Goal: Task Accomplishment & Management: Use online tool/utility

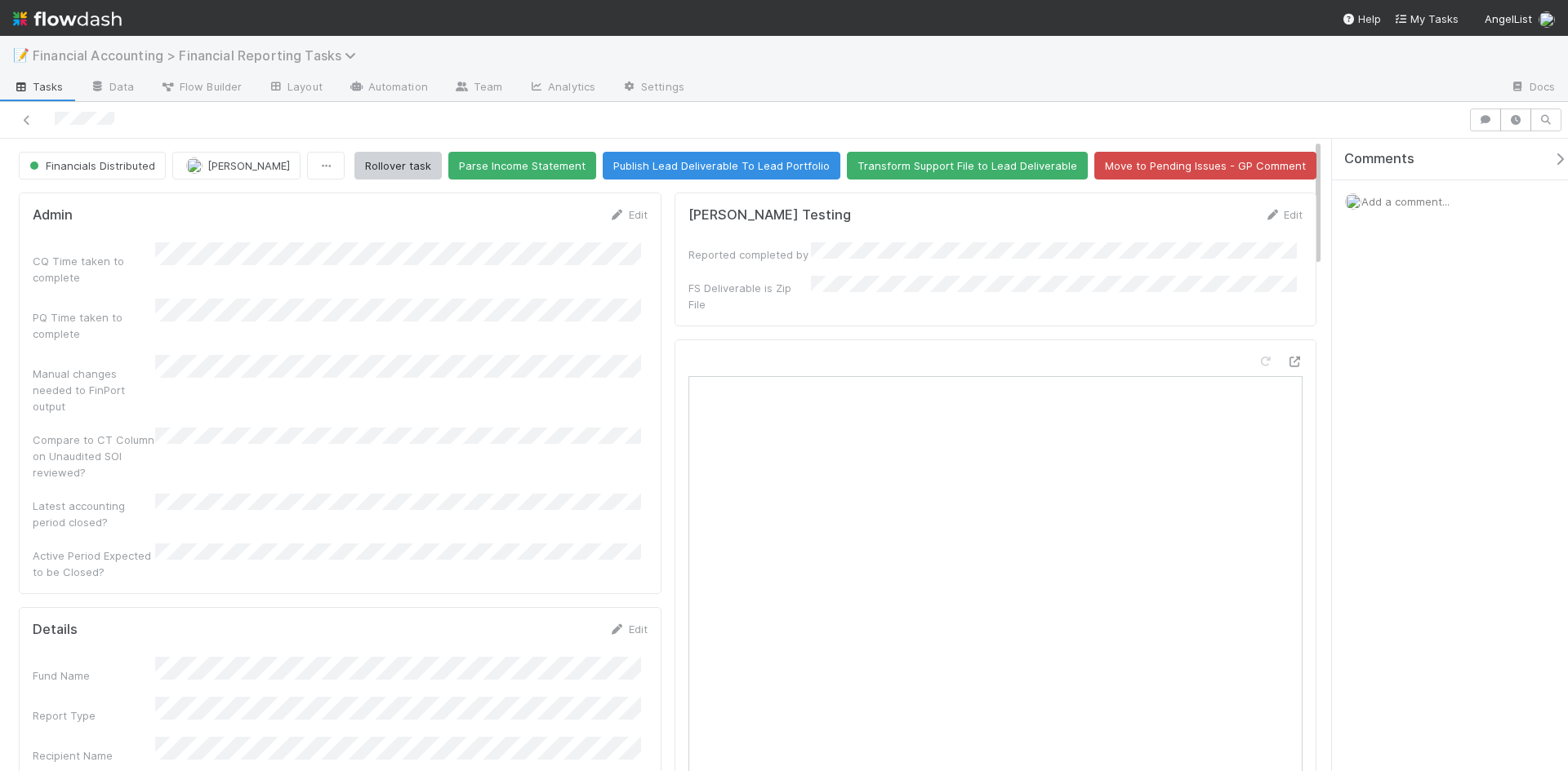
click at [283, 60] on span "Financial Accounting > Financial Reporting Tasks" at bounding box center [198, 55] width 332 height 16
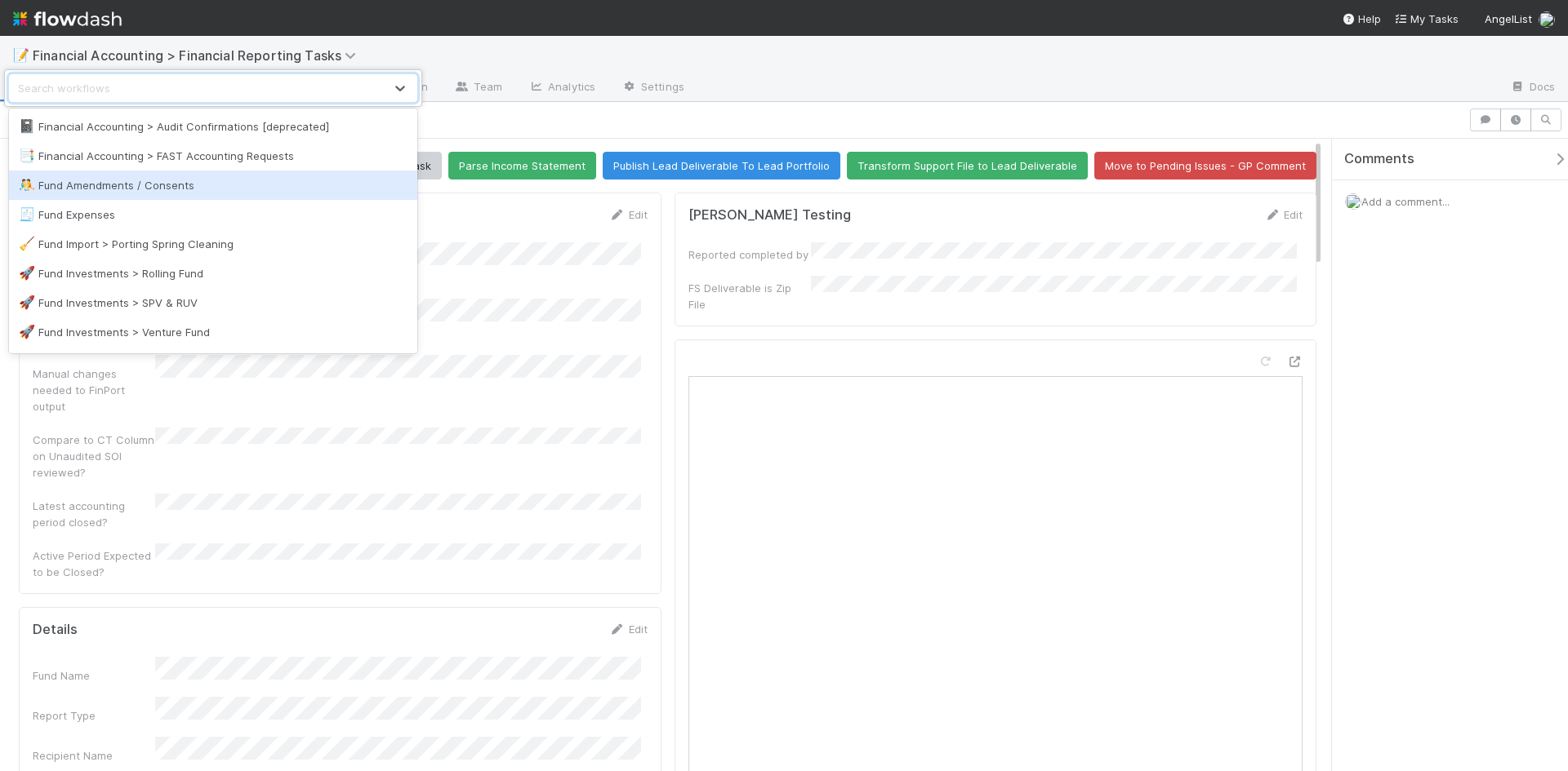
scroll to position [408, 0]
click at [266, 193] on div "📑 Financial Accounting > FAST Accounting Requests" at bounding box center [213, 188] width 389 height 16
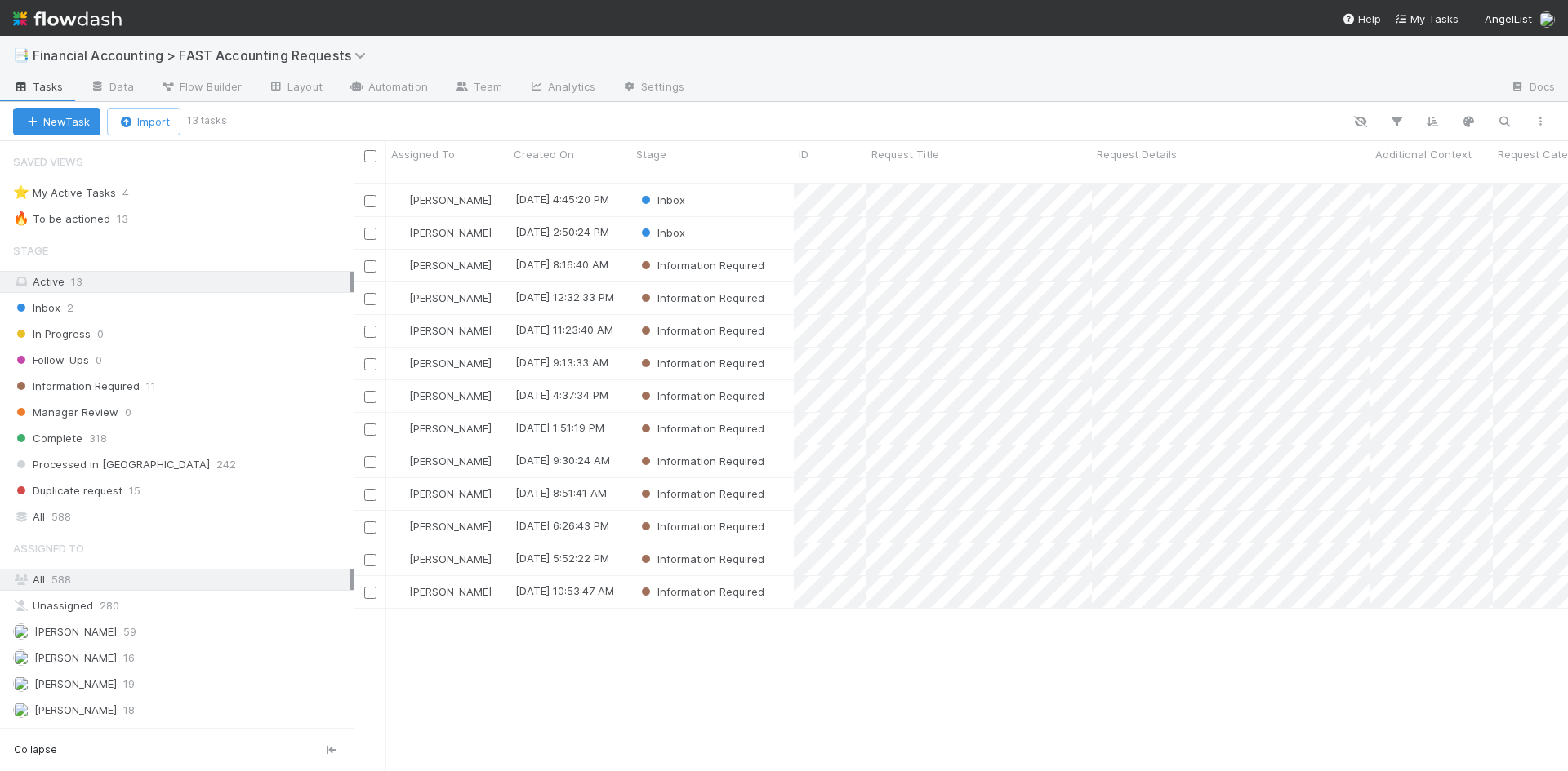
scroll to position [590, 1202]
click at [718, 218] on div "Inbox" at bounding box center [712, 233] width 162 height 32
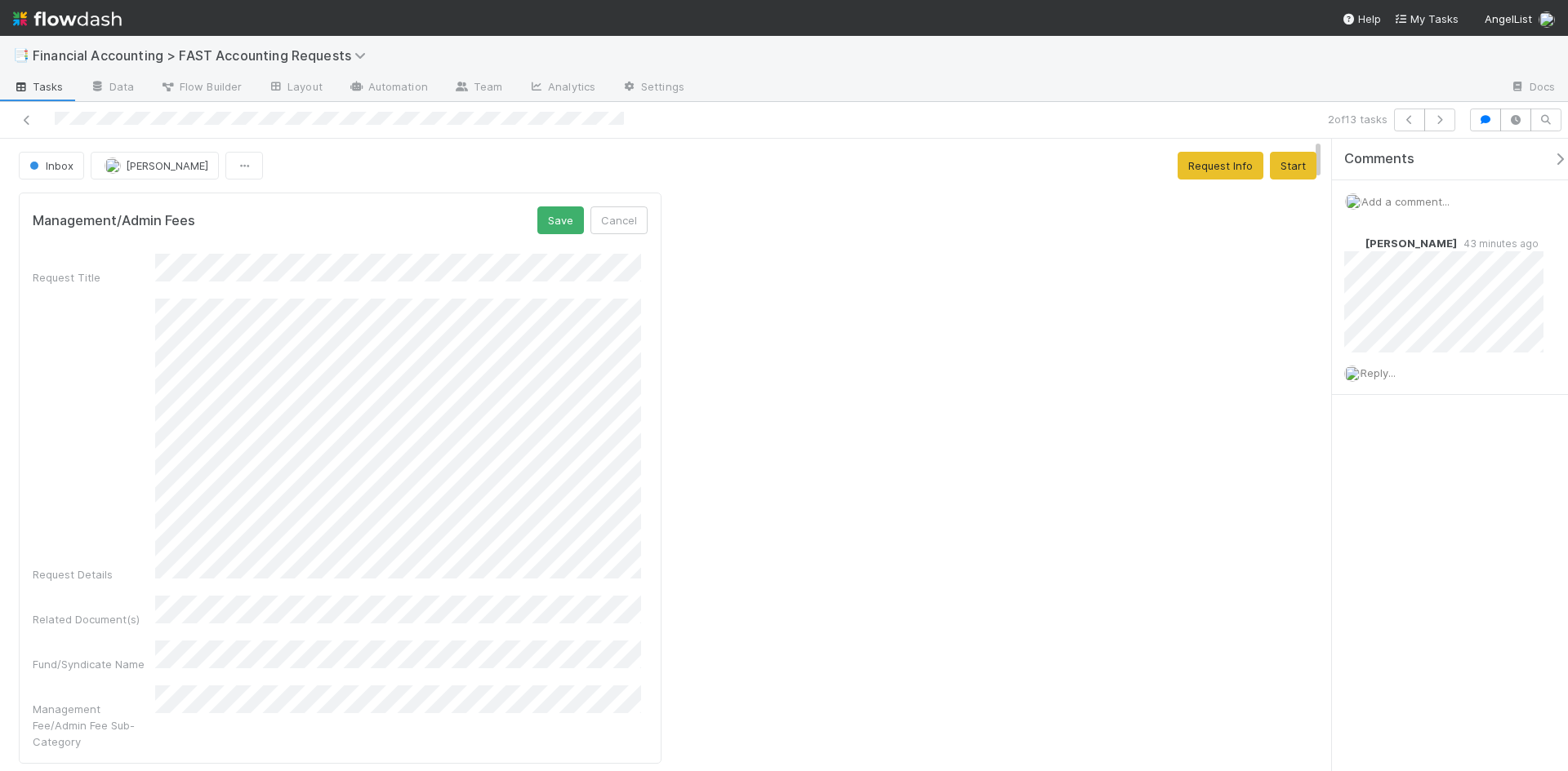
click at [608, 224] on button "Cancel" at bounding box center [619, 220] width 57 height 28
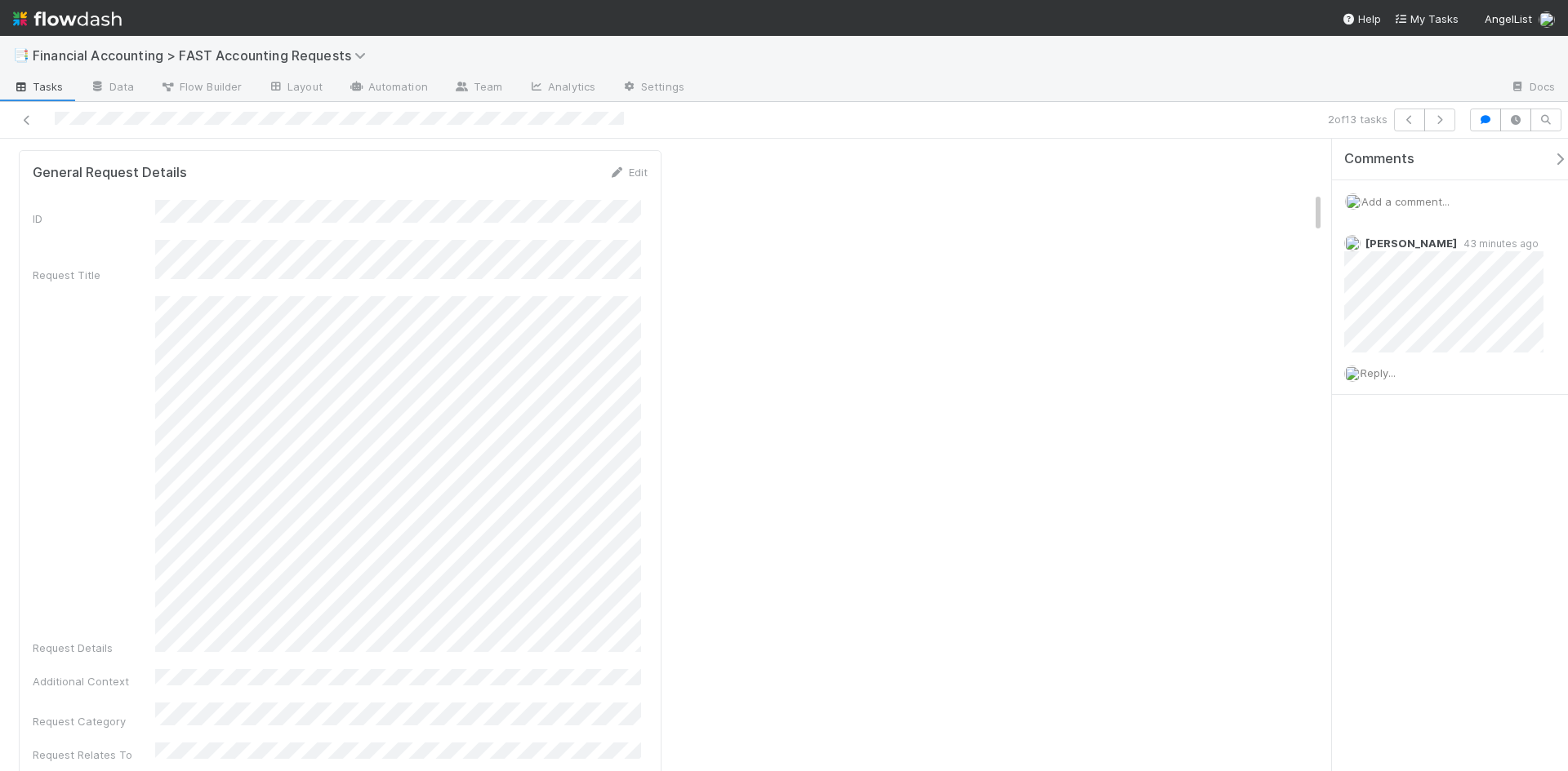
scroll to position [816, 0]
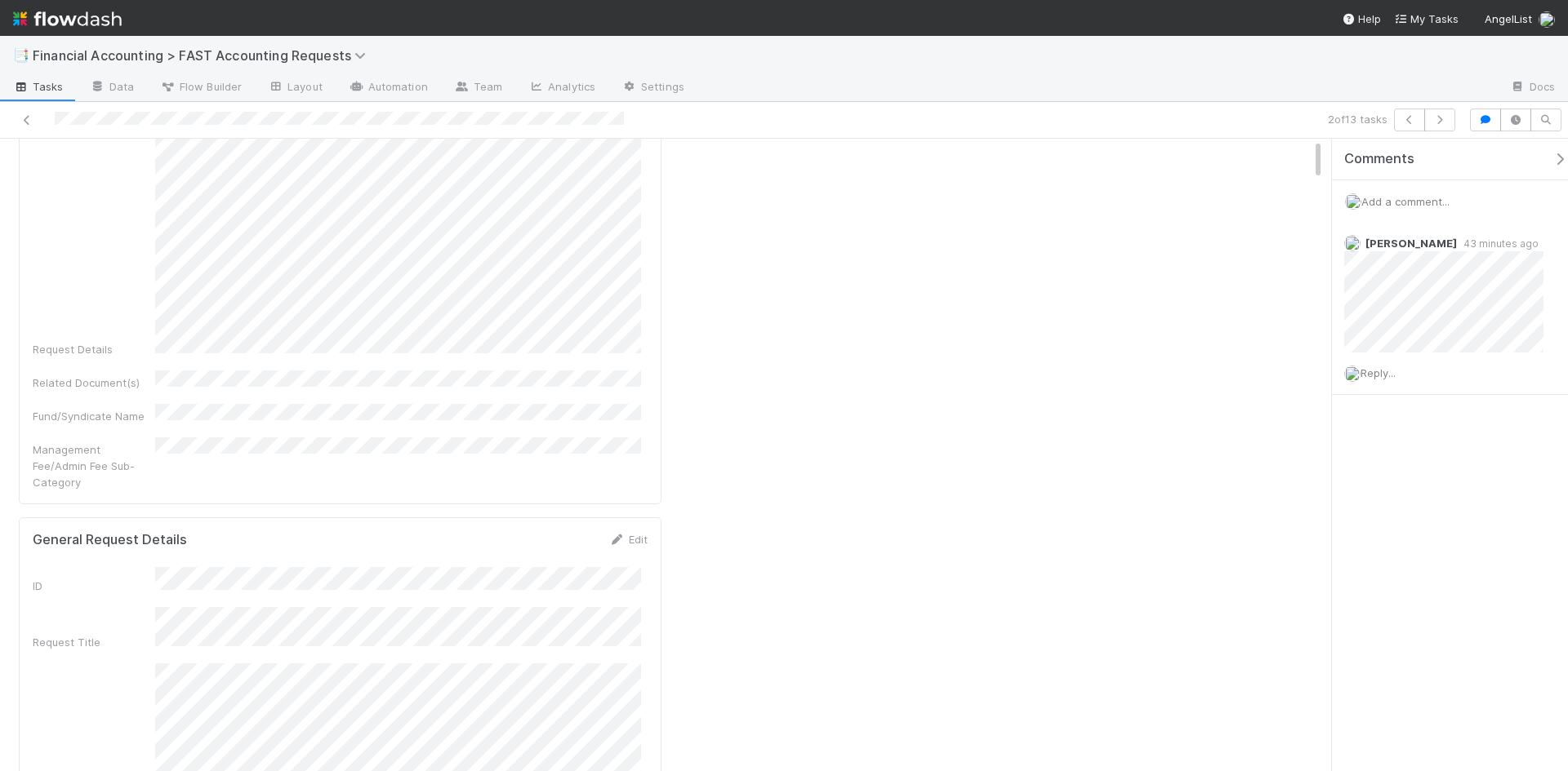
scroll to position [0, 0]
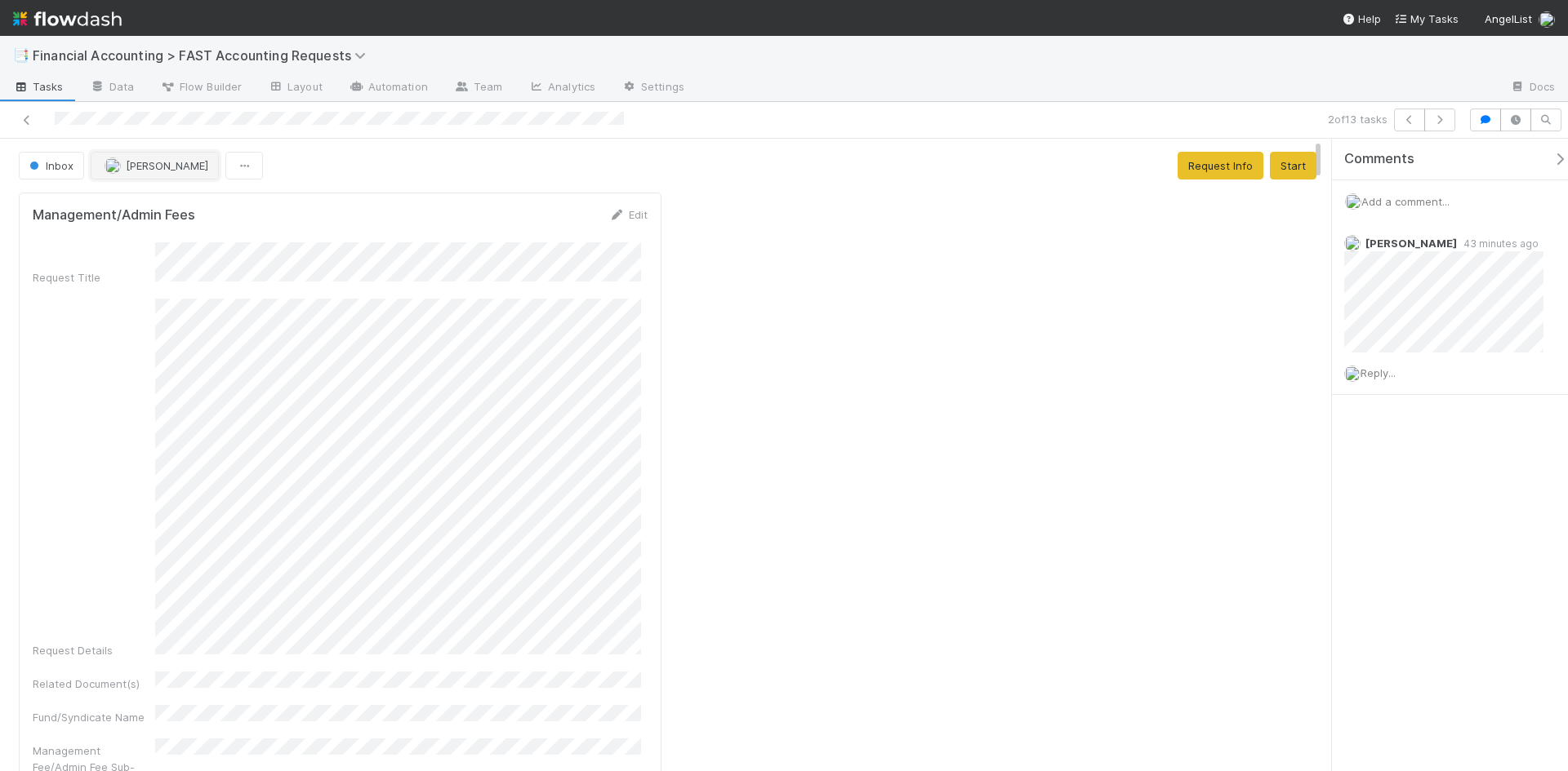
click at [153, 161] on span "[PERSON_NAME]" at bounding box center [167, 166] width 82 height 13
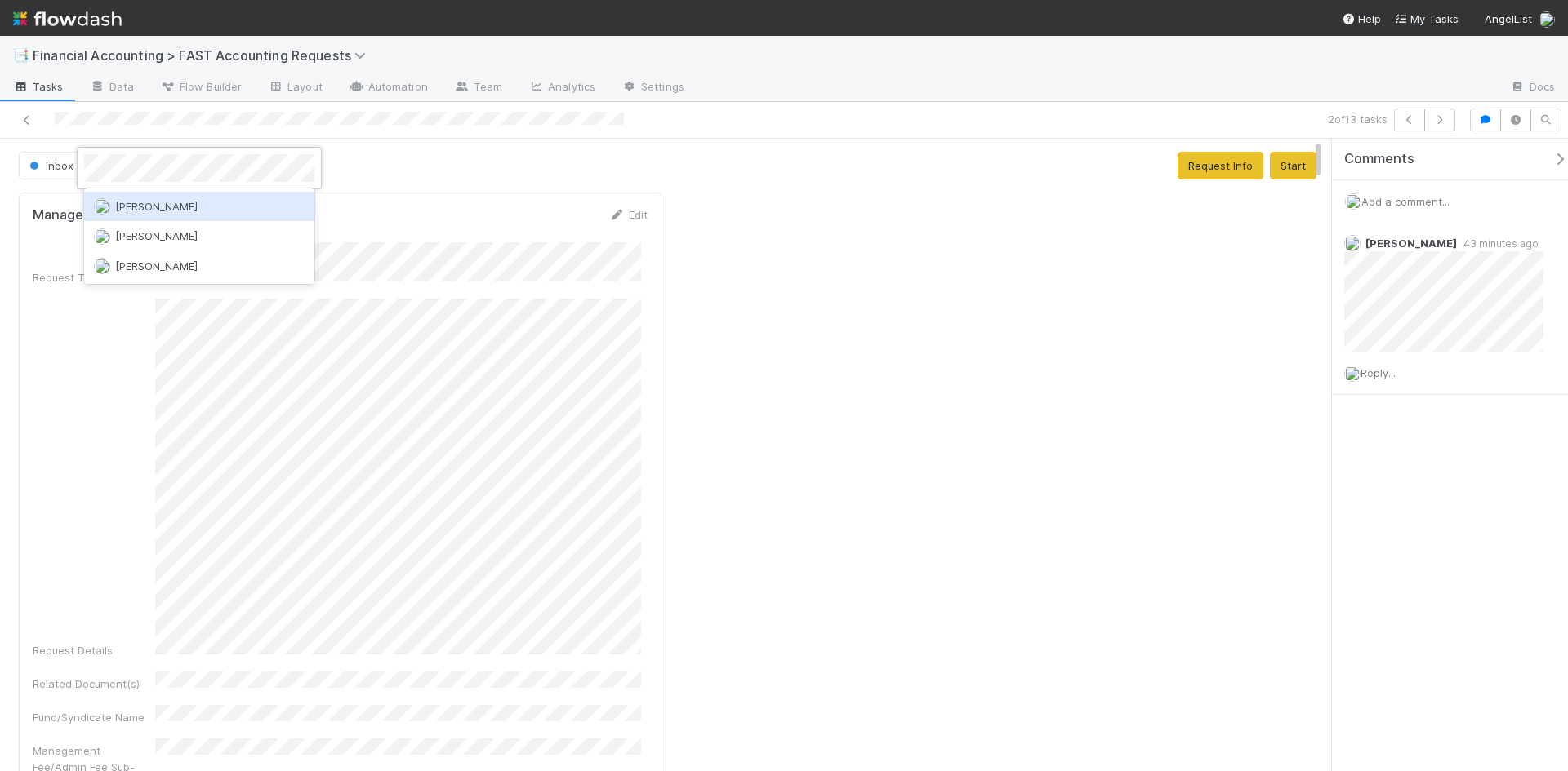
click at [160, 208] on span "[PERSON_NAME]" at bounding box center [156, 207] width 82 height 13
drag, startPoint x: 865, startPoint y: 396, endPoint x: 866, endPoint y: 378, distance: 18.0
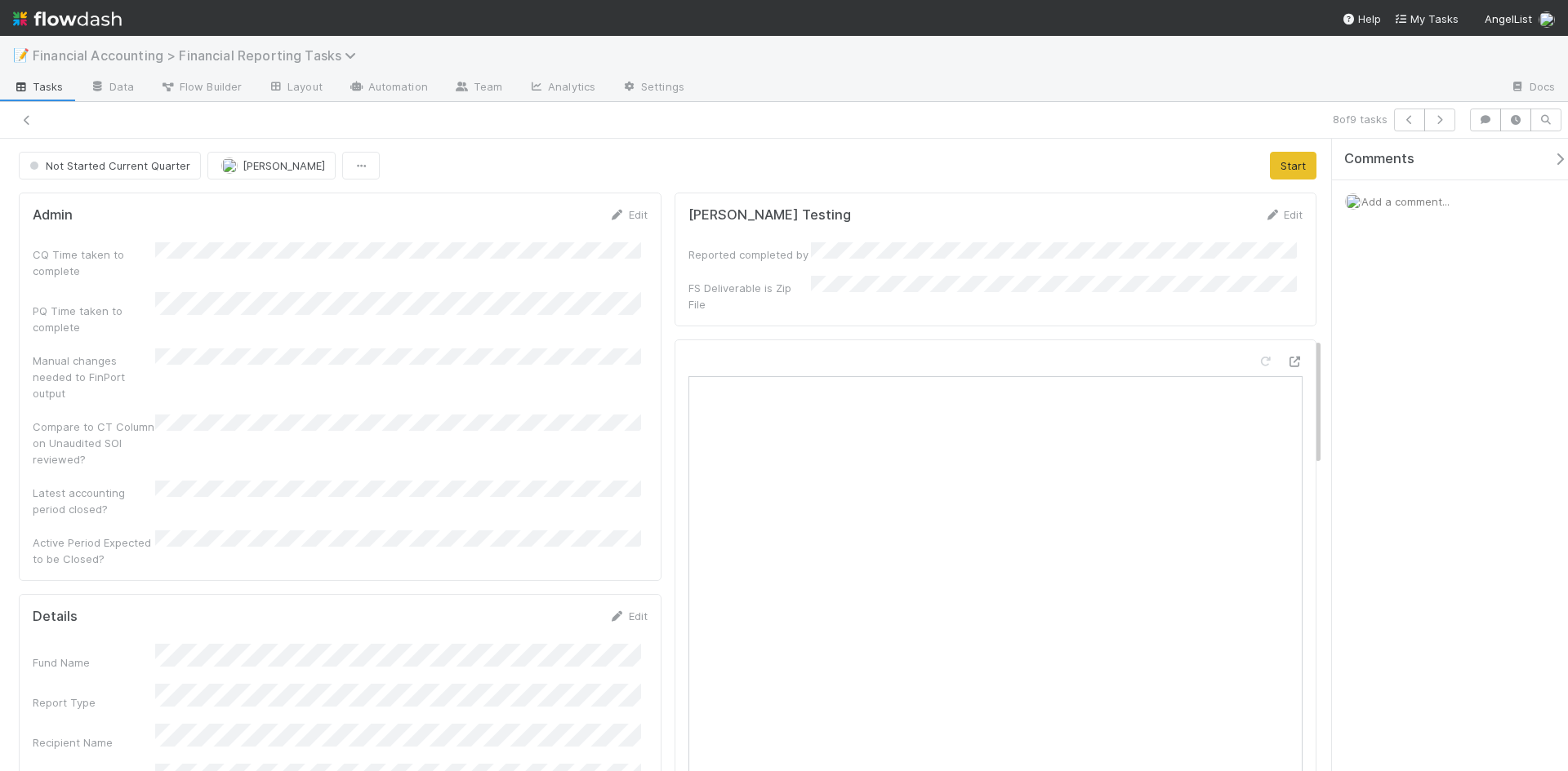
scroll to position [979, 0]
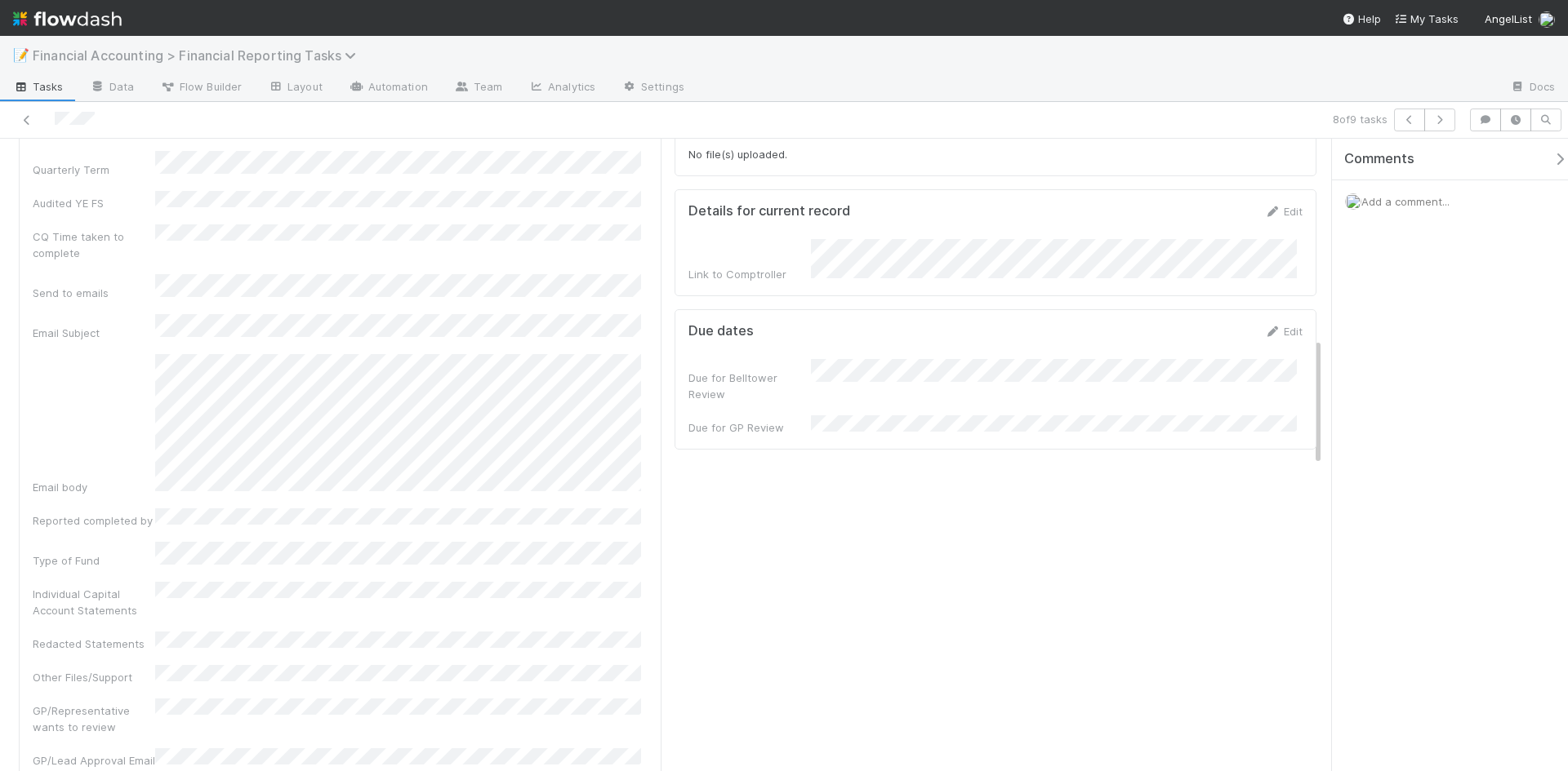
click at [295, 51] on span "Financial Accounting > Financial Reporting Tasks" at bounding box center [198, 55] width 332 height 16
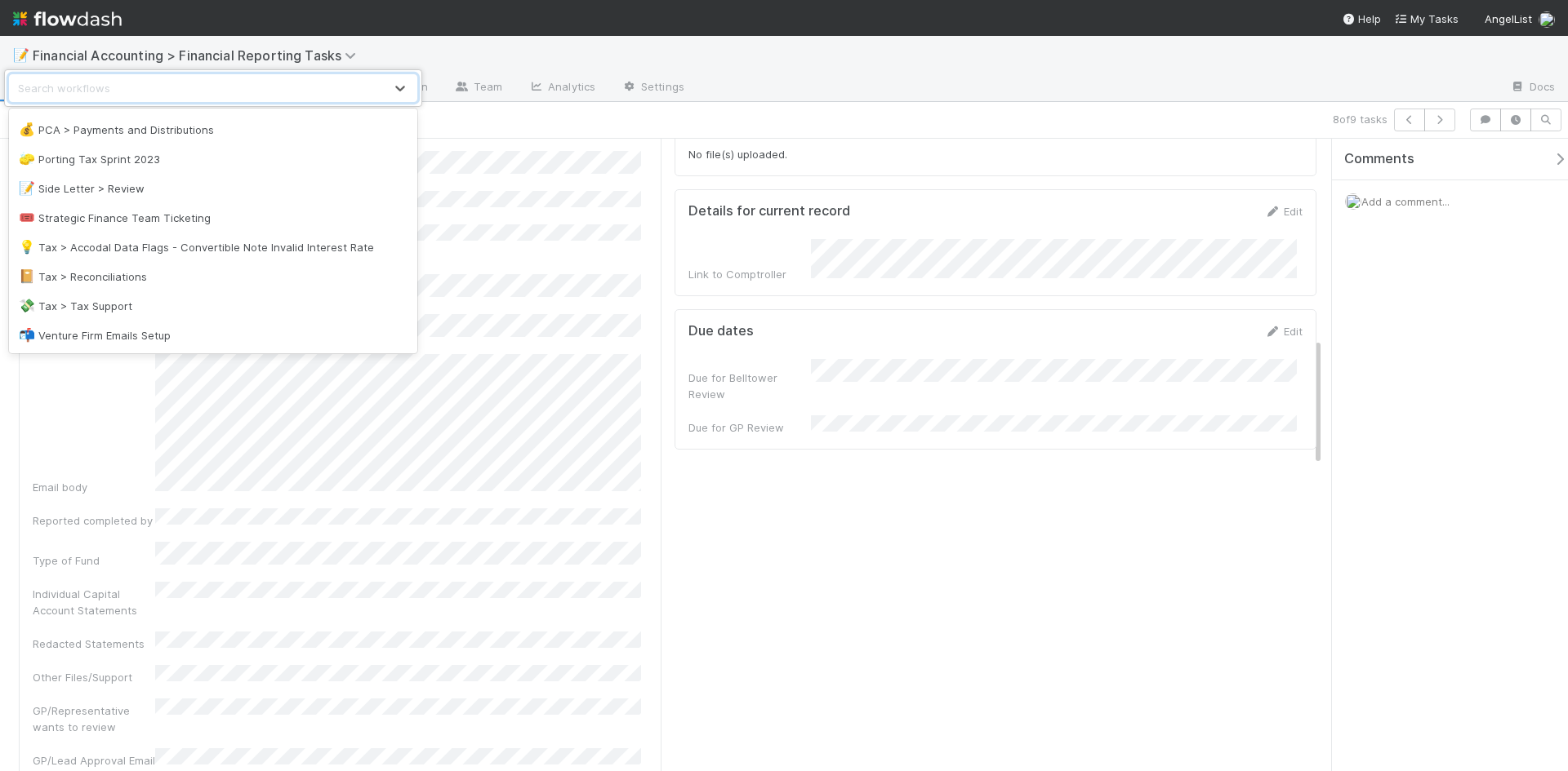
scroll to position [846, 0]
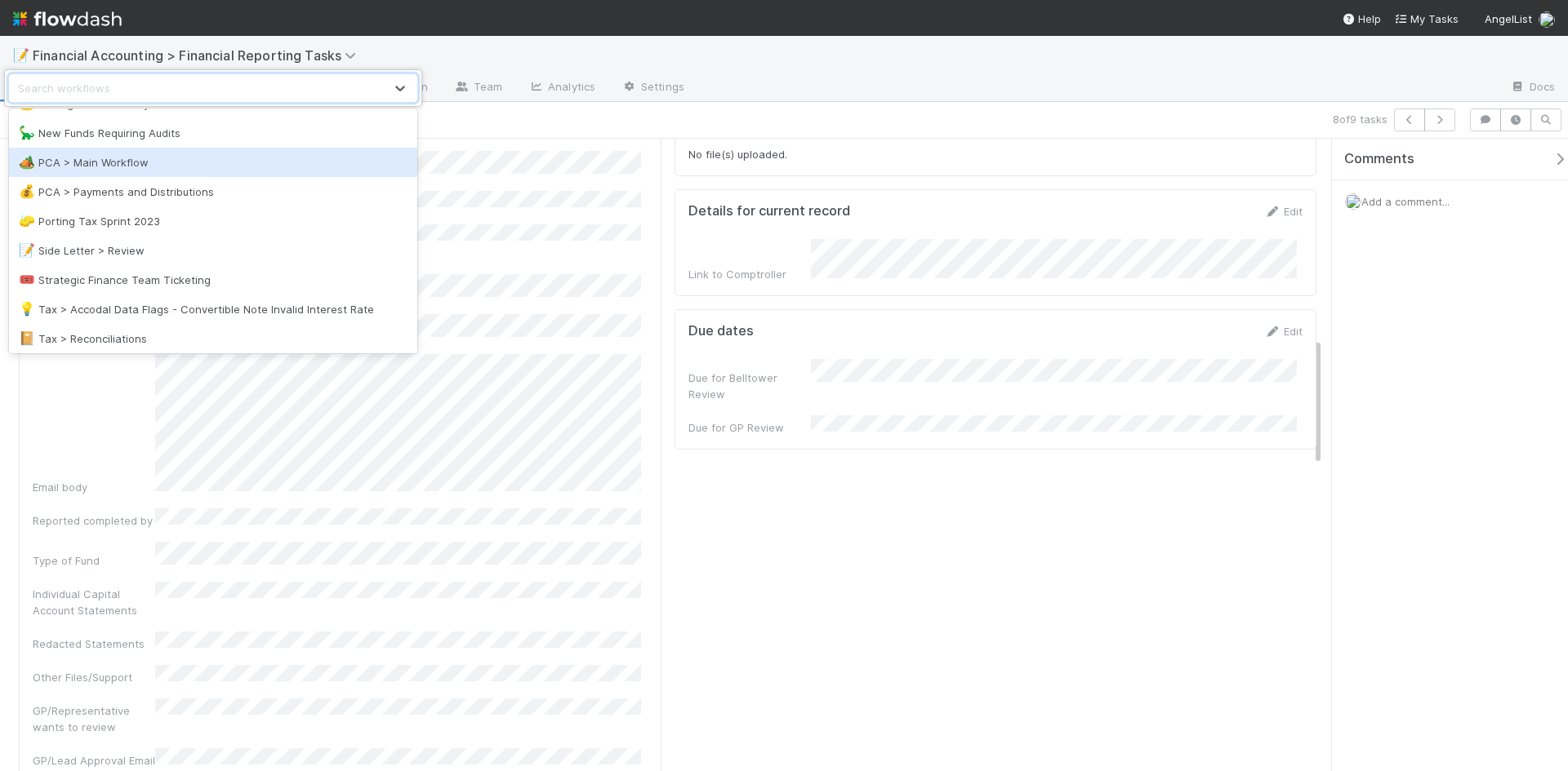
click at [82, 170] on div "🏕️ PCA > Main Workflow" at bounding box center [213, 162] width 389 height 16
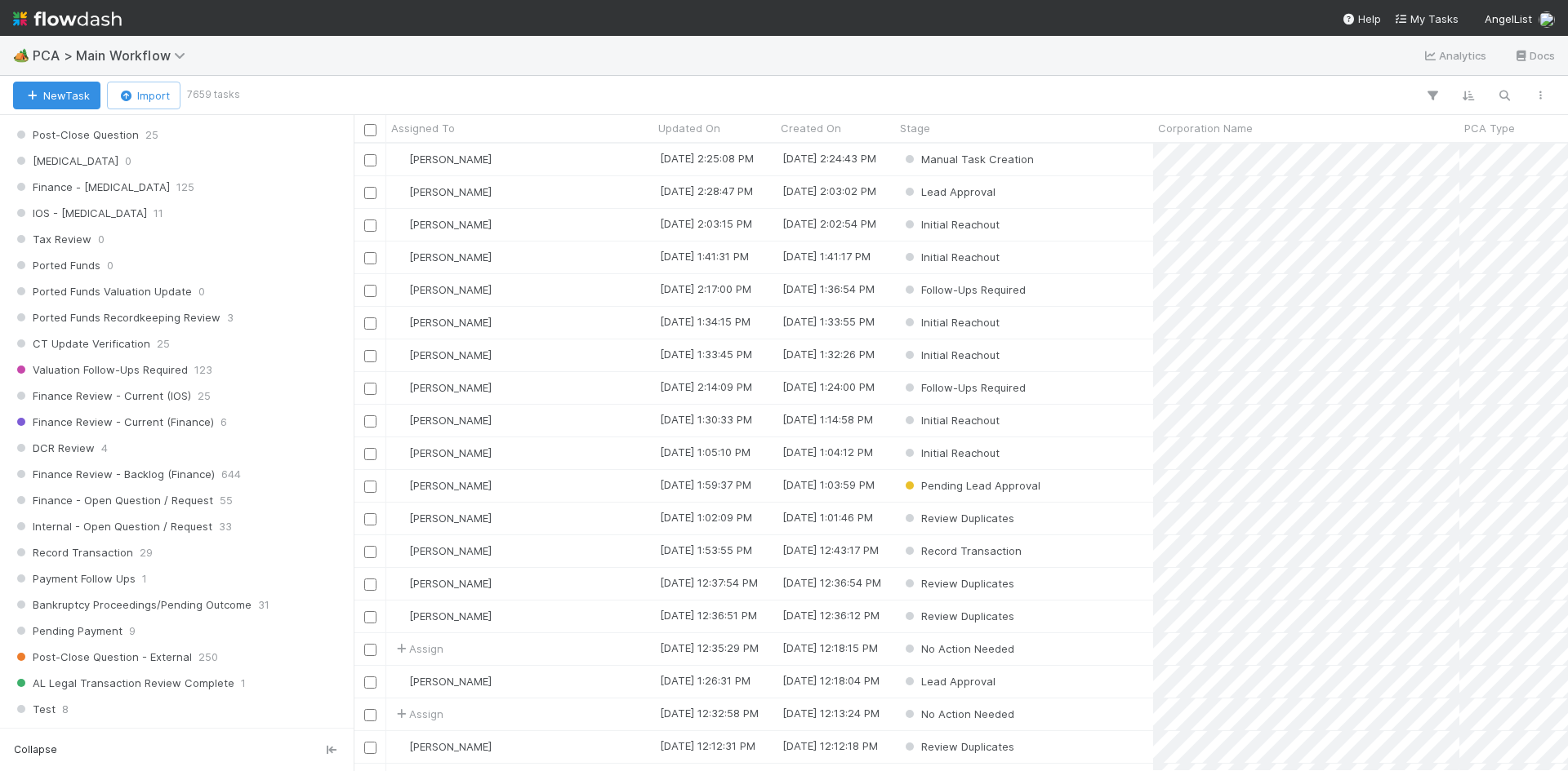
scroll to position [898, 0]
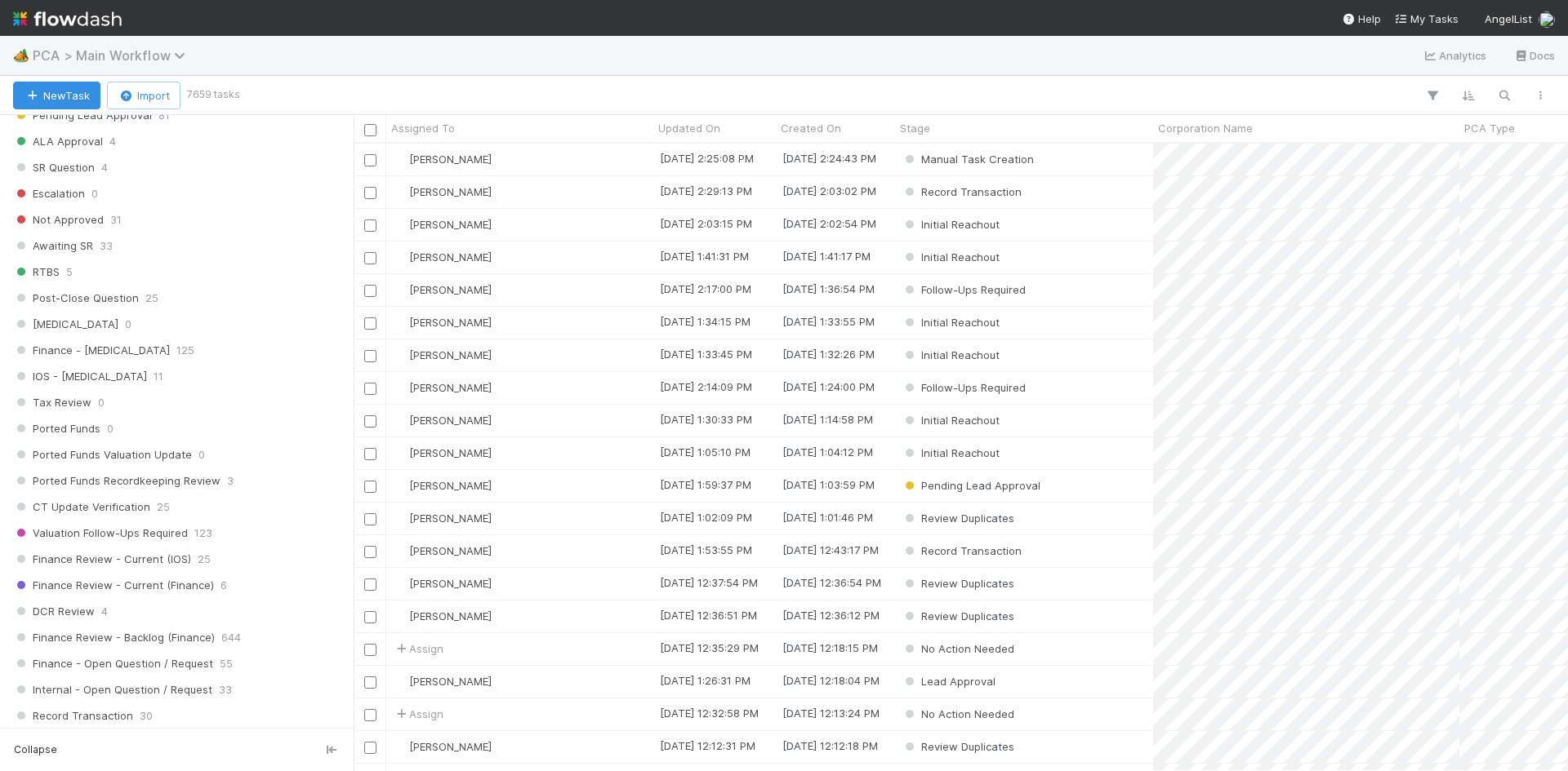
click at [137, 58] on span "PCA > Main Workflow" at bounding box center [113, 55] width 160 height 16
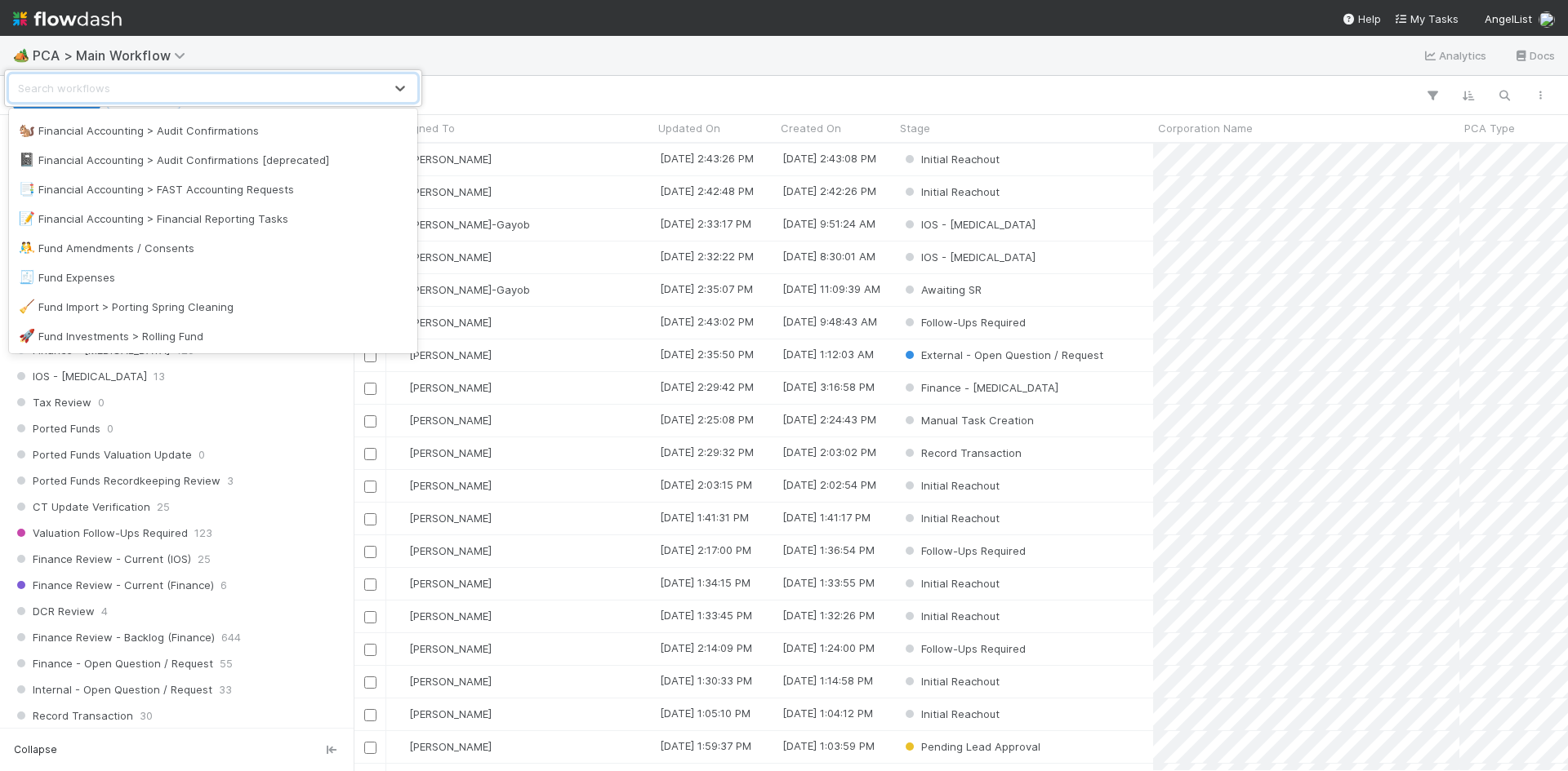
scroll to position [408, 0]
click at [249, 220] on div "📝 Financial Accounting > Financial Reporting Tasks" at bounding box center [213, 218] width 389 height 16
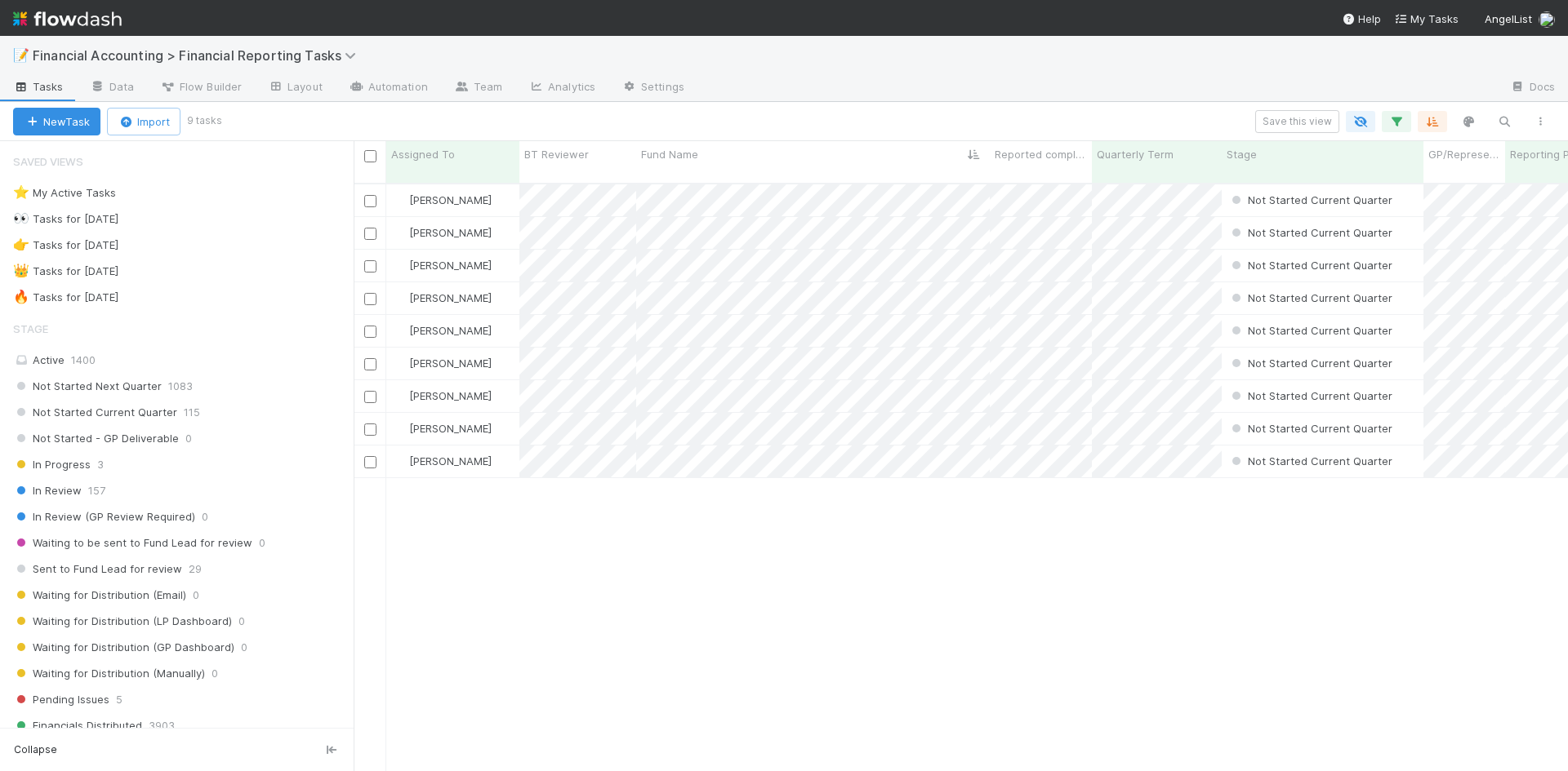
scroll to position [590, 1202]
click at [1508, 123] on icon "button" at bounding box center [1503, 121] width 16 height 14
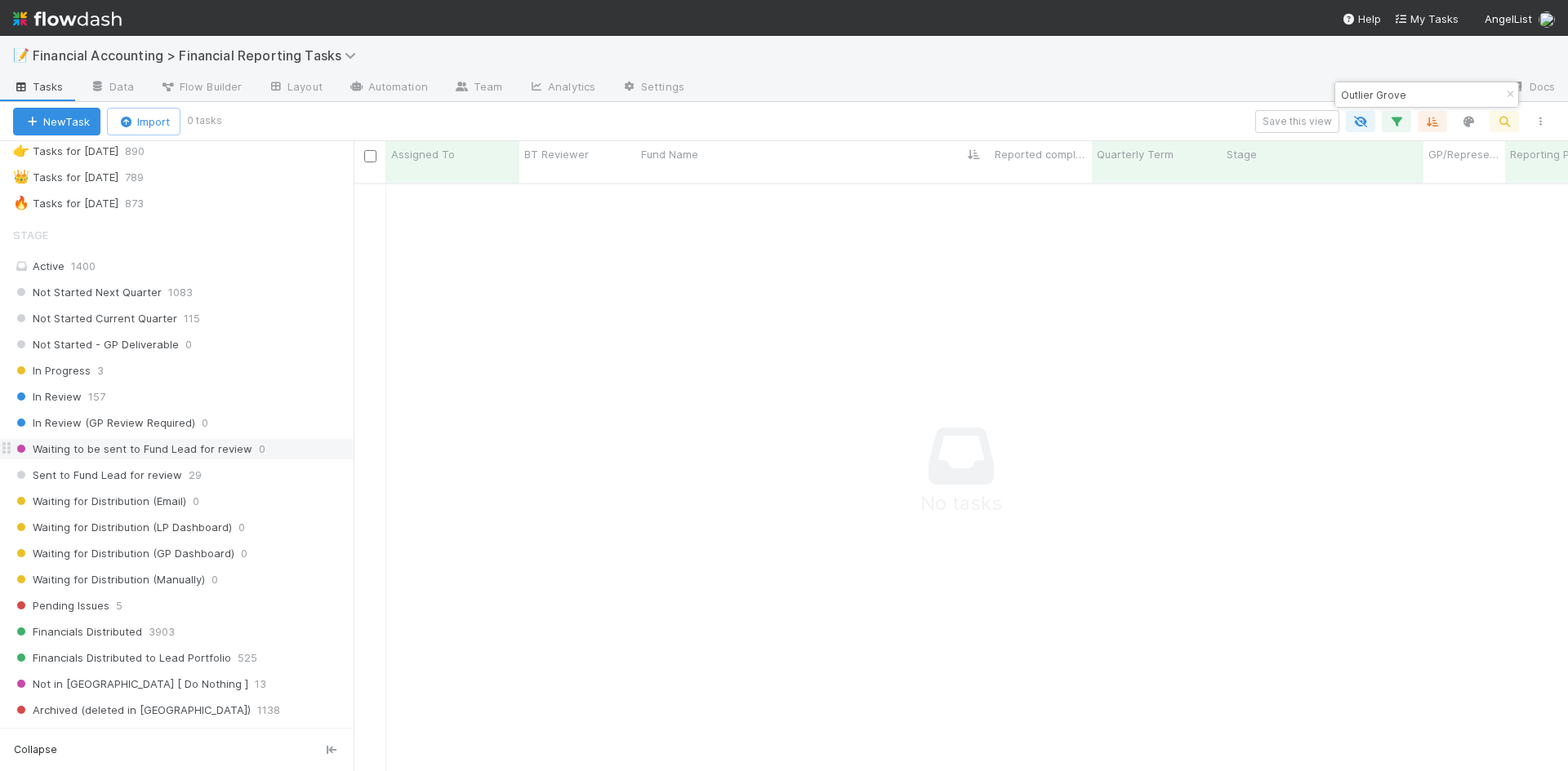
scroll to position [408, 0]
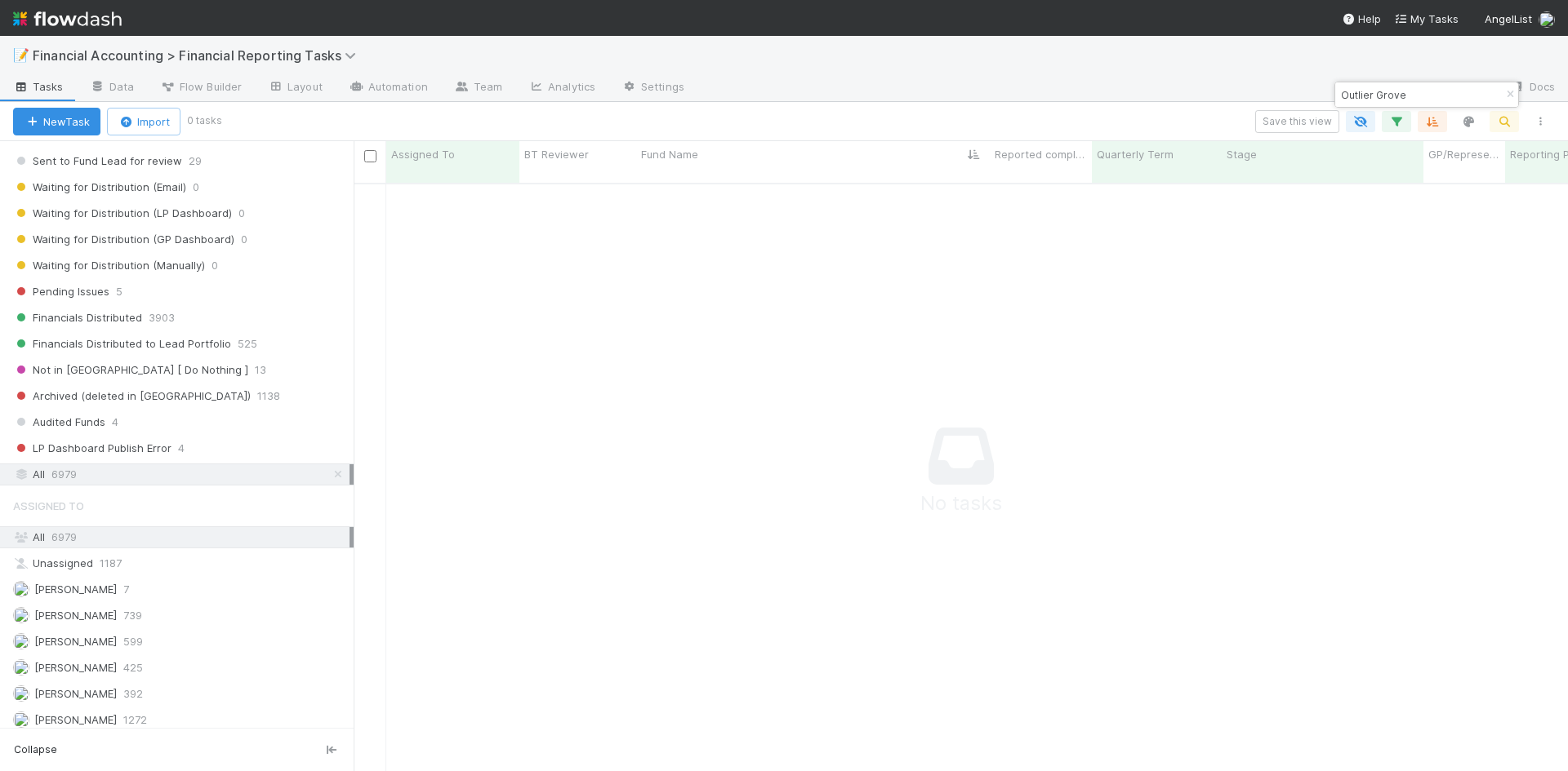
type input "Outlier Grove"
click at [78, 478] on div "All 6979" at bounding box center [182, 475] width 336 height 20
click at [59, 539] on span "6979" at bounding box center [64, 538] width 25 height 13
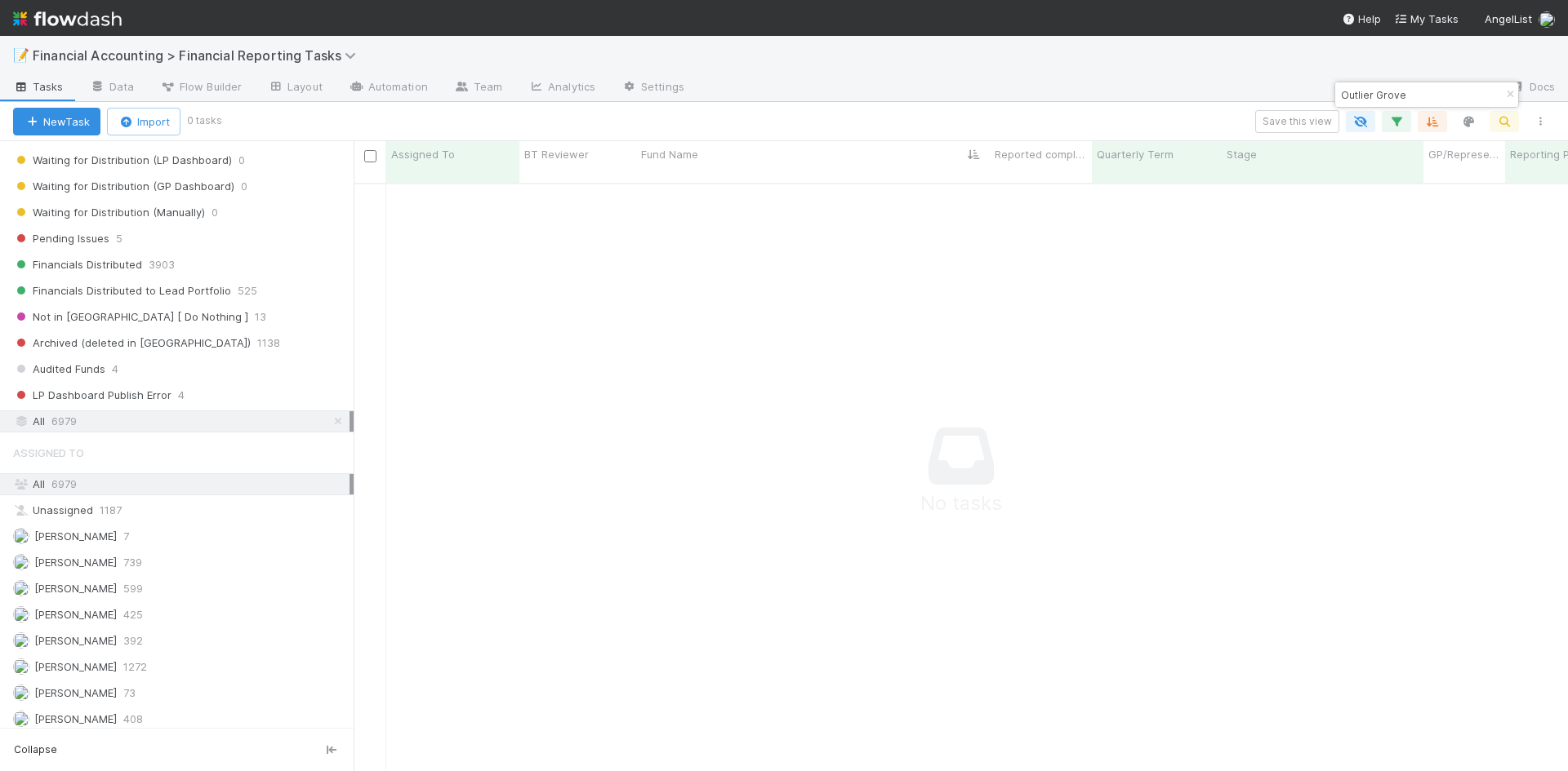
scroll to position [490, 0]
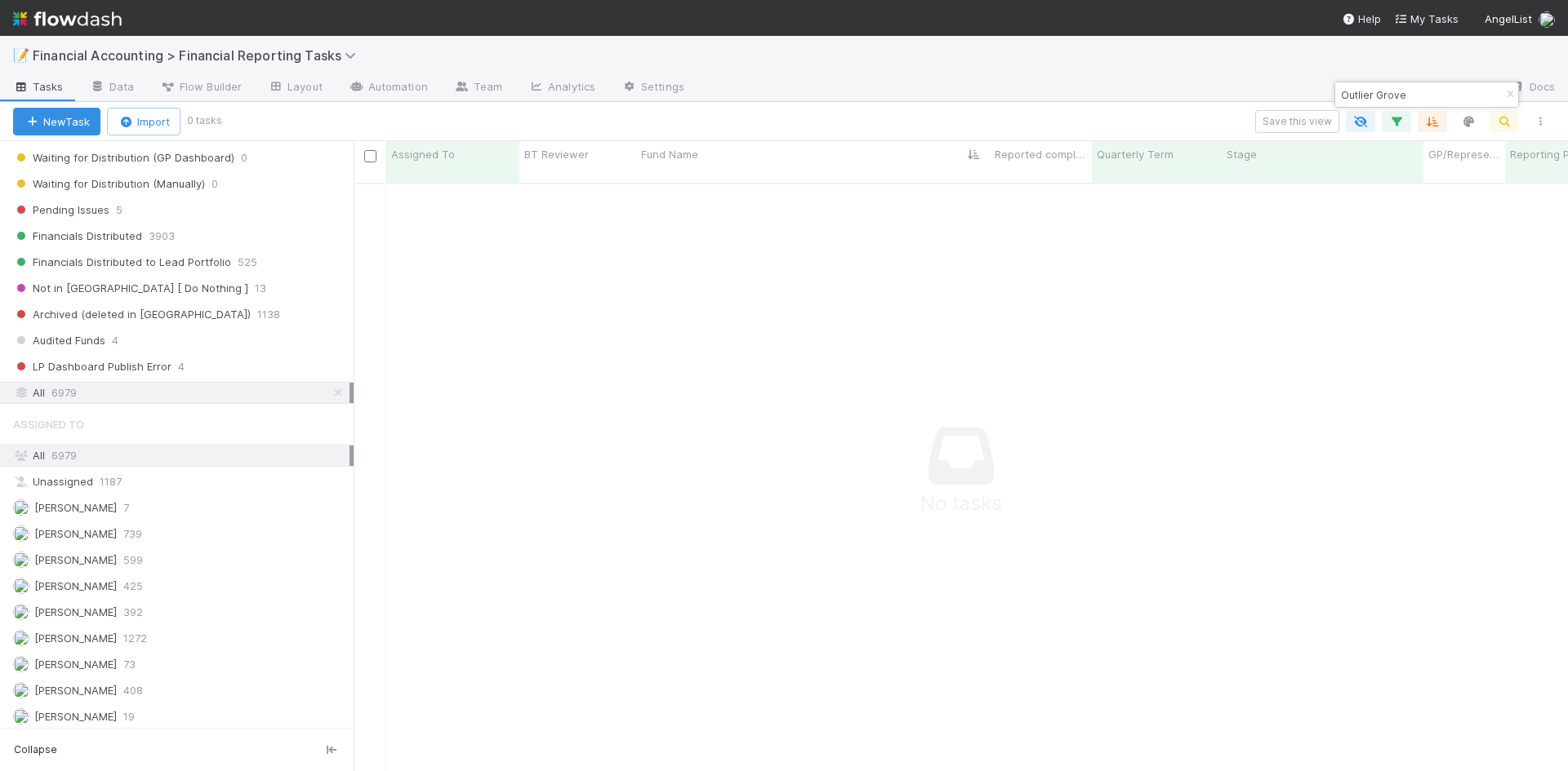
click at [47, 386] on div "All 6979" at bounding box center [182, 393] width 336 height 20
click at [47, 458] on div "All 6979" at bounding box center [182, 456] width 336 height 20
click at [1391, 123] on icon "button" at bounding box center [1396, 121] width 16 height 14
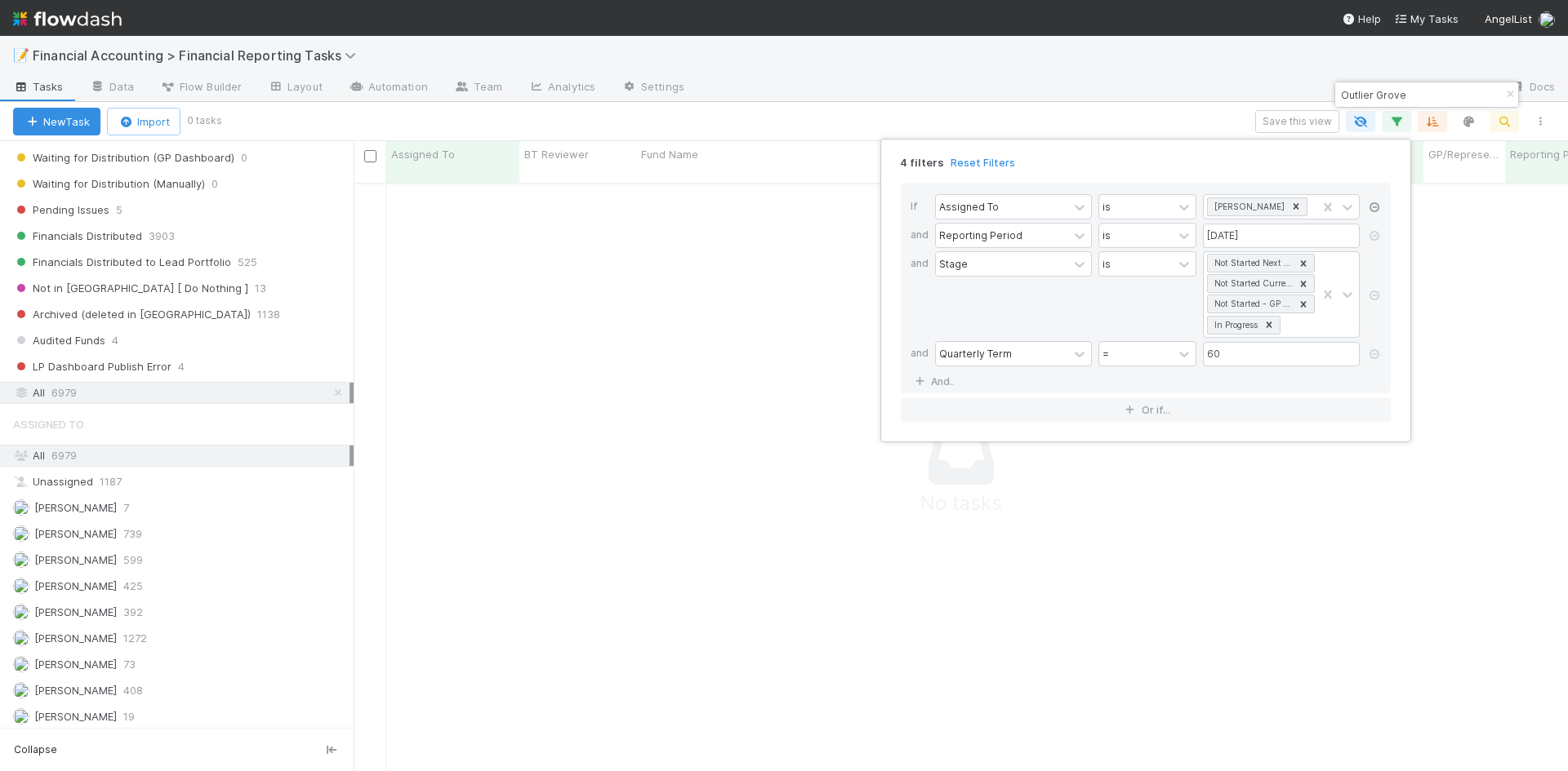
click at [1380, 207] on icon at bounding box center [1374, 207] width 16 height 10
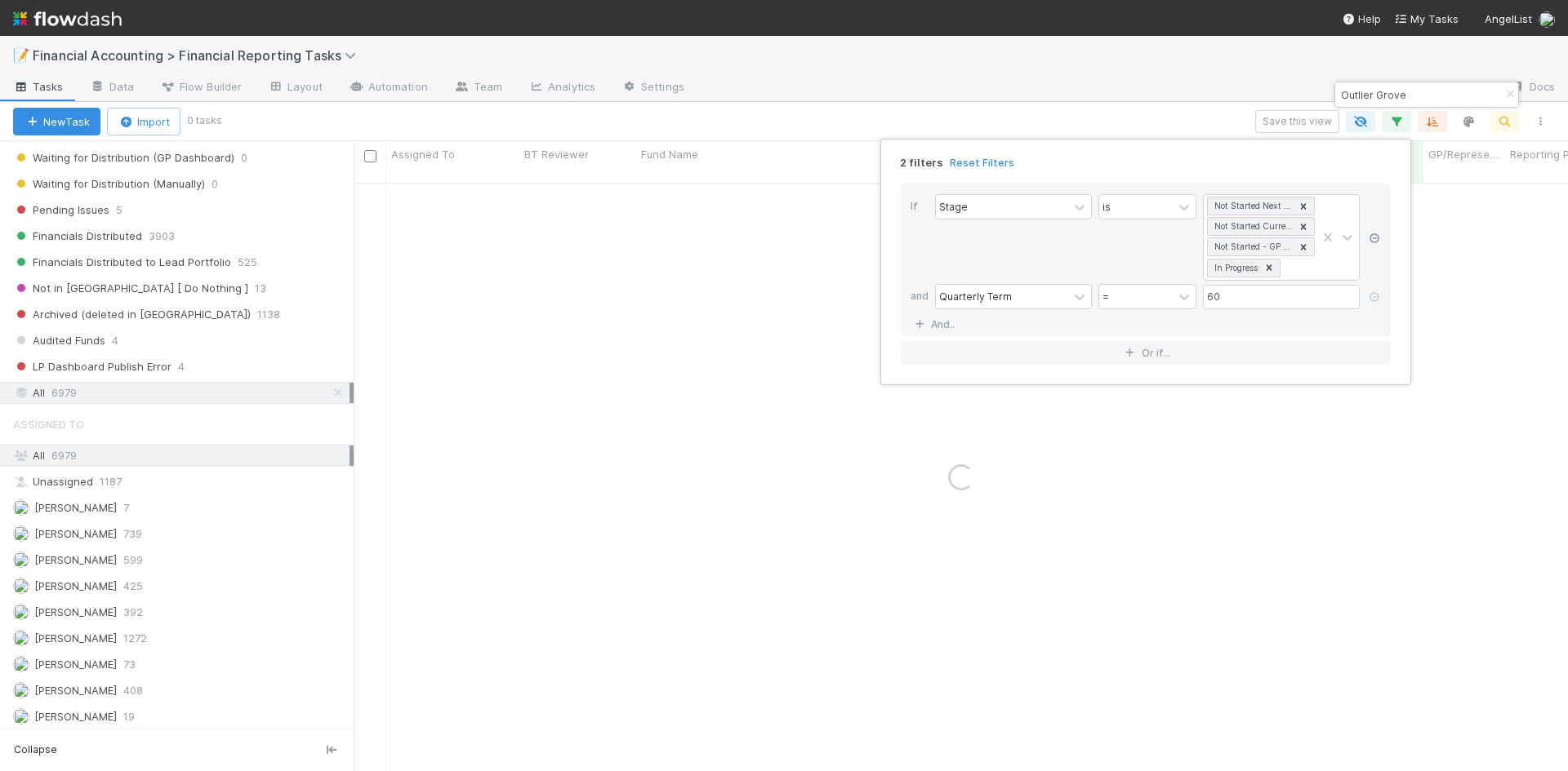
click at [1371, 232] on link at bounding box center [1374, 239] width 16 height 14
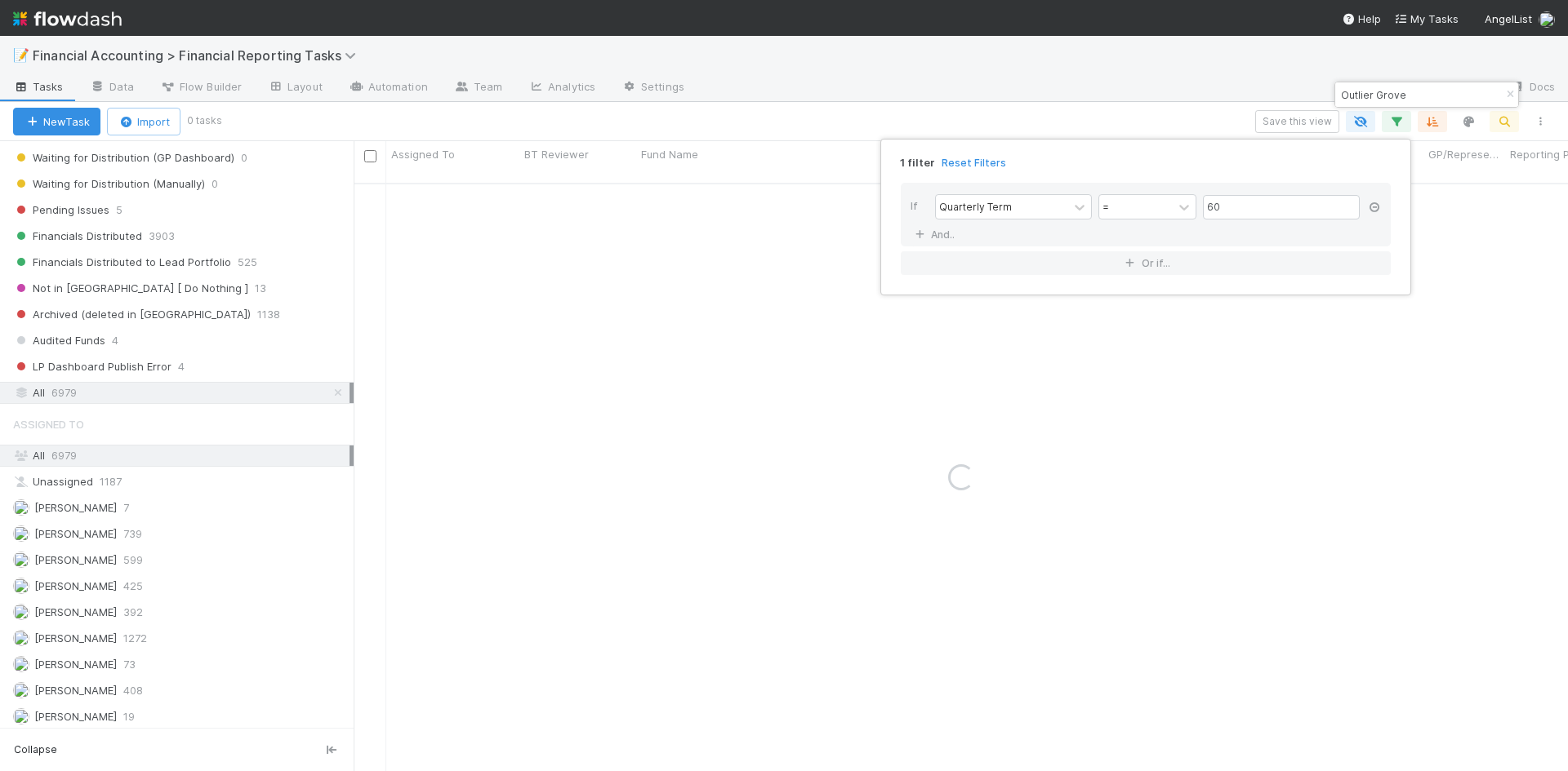
click at [1379, 207] on icon at bounding box center [1374, 207] width 16 height 10
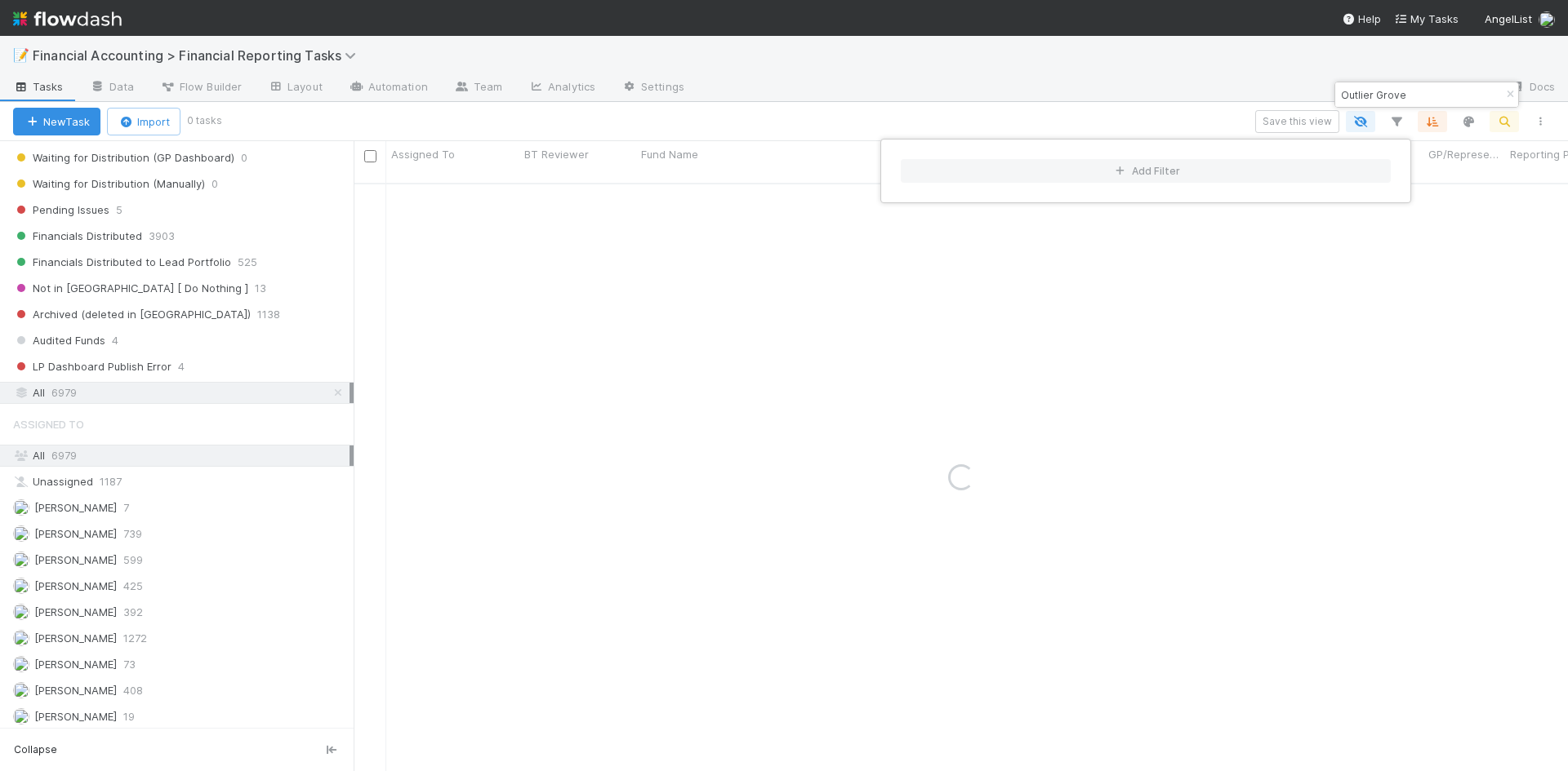
click at [1090, 113] on div "Add Filter" at bounding box center [784, 386] width 1568 height 771
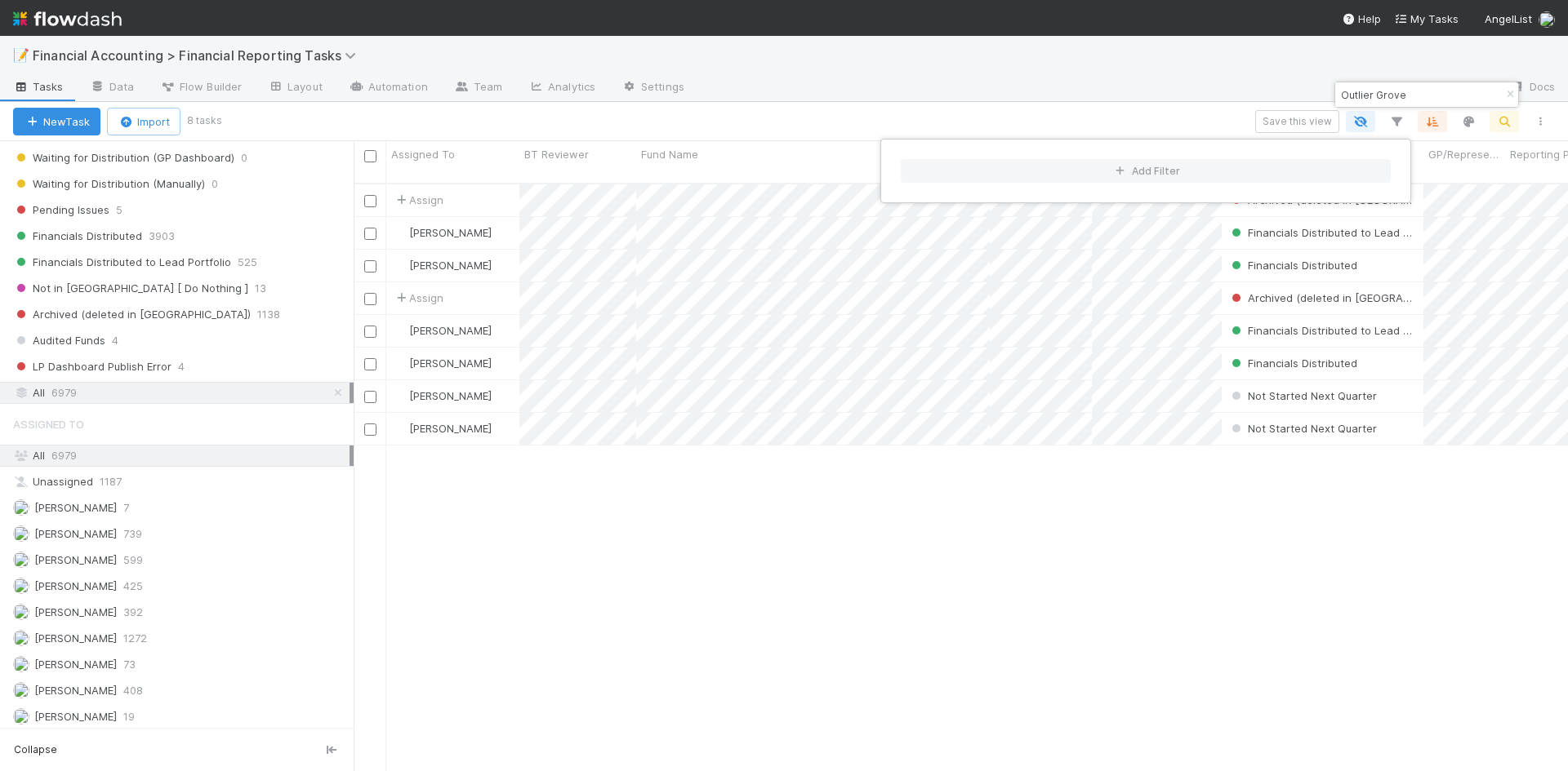
scroll to position [590, 1202]
click at [1071, 119] on div "Add Filter" at bounding box center [784, 386] width 1568 height 771
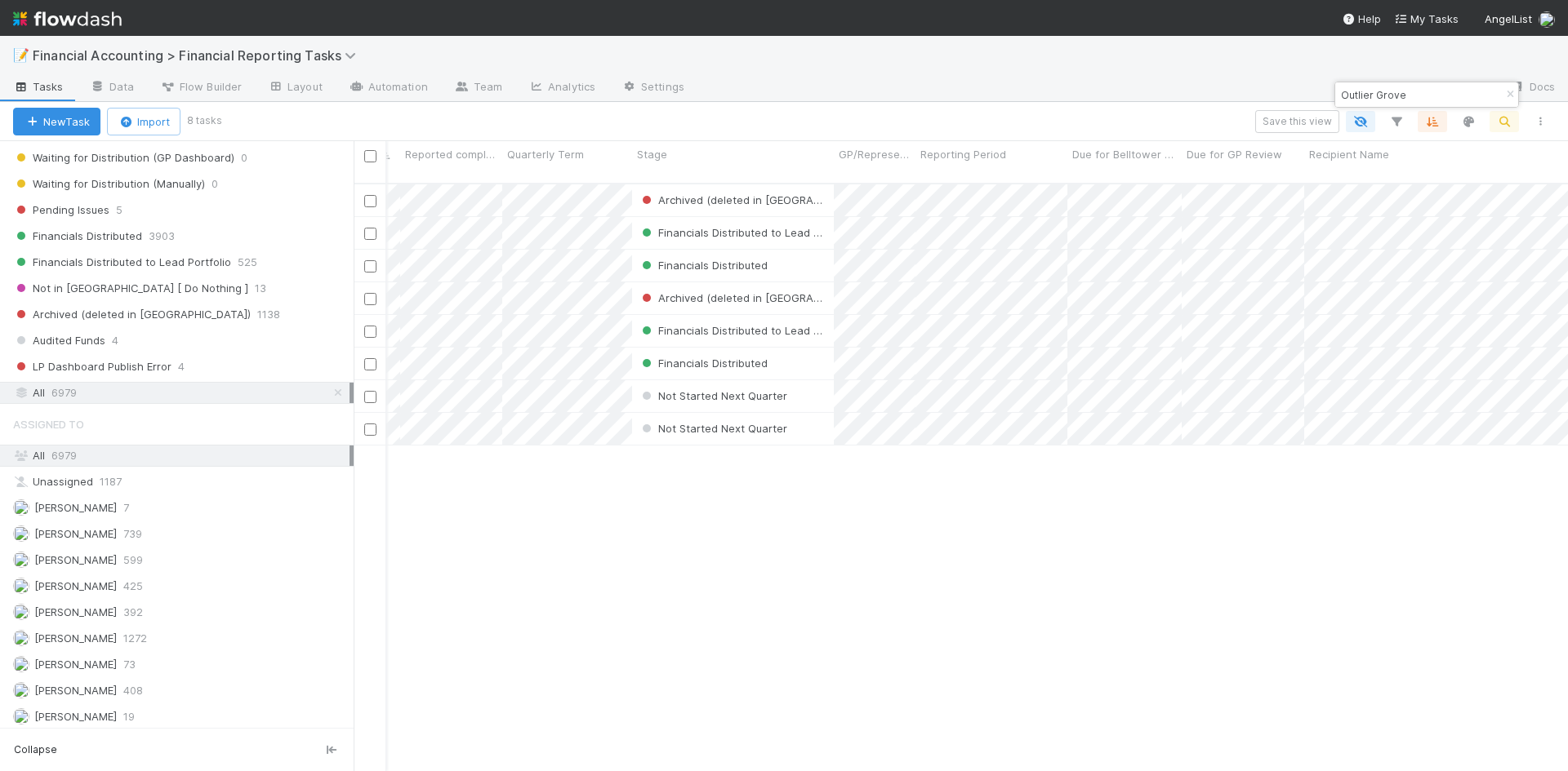
scroll to position [0, 0]
